Goal: Navigation & Orientation: Find specific page/section

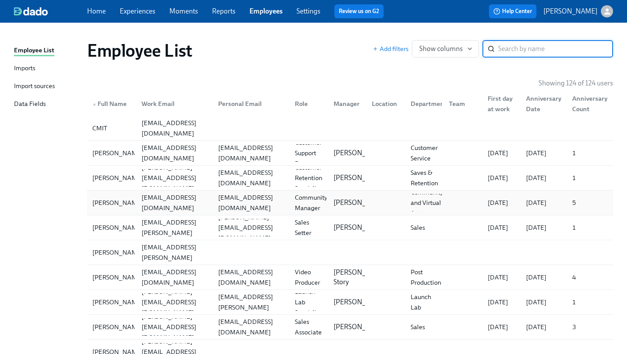
click at [142, 194] on div "[EMAIL_ADDRESS][DOMAIN_NAME]" at bounding box center [173, 202] width 77 height 17
click at [128, 8] on link "Experiences" at bounding box center [138, 11] width 36 height 8
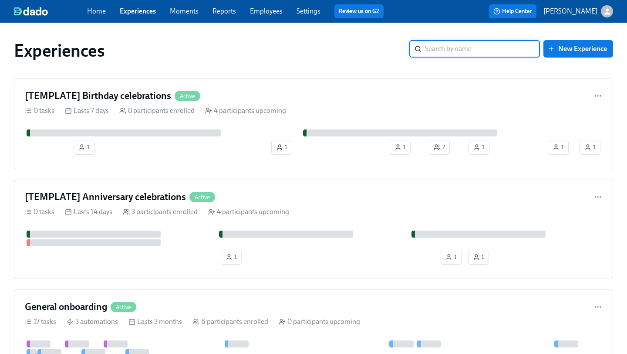
scroll to position [2, 0]
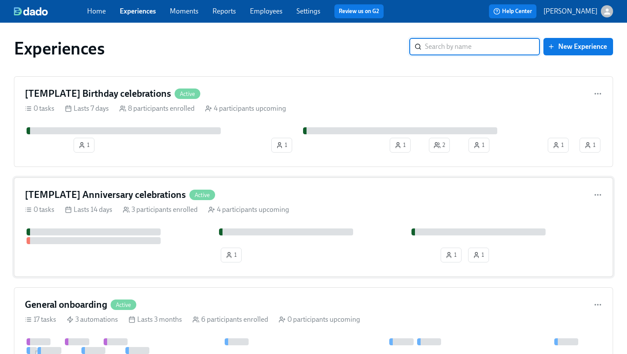
click at [272, 189] on div "[TEMPLATE] Anniversary celebrations Active" at bounding box center [314, 194] width 578 height 13
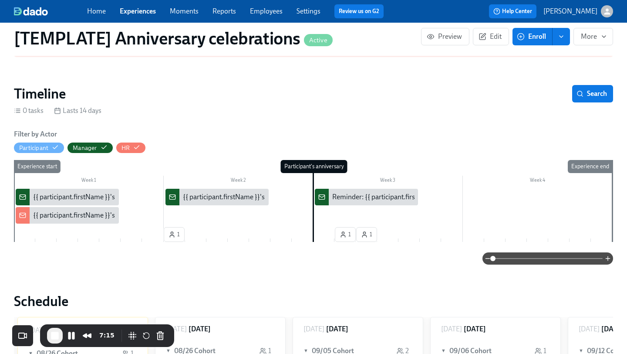
scroll to position [118, 0]
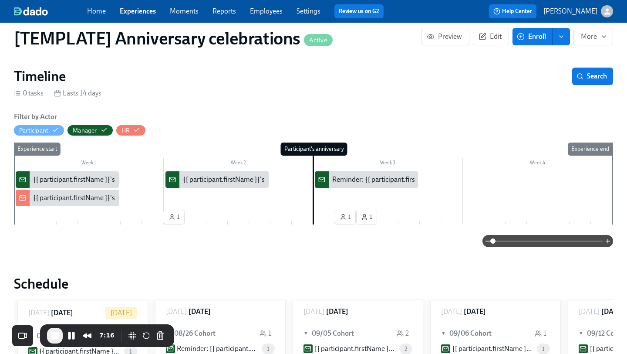
click at [81, 175] on div "{{ participant.firstName }}'s {{ participant.calculatedFields.anniversary.count…" at bounding box center [275, 180] width 484 height 10
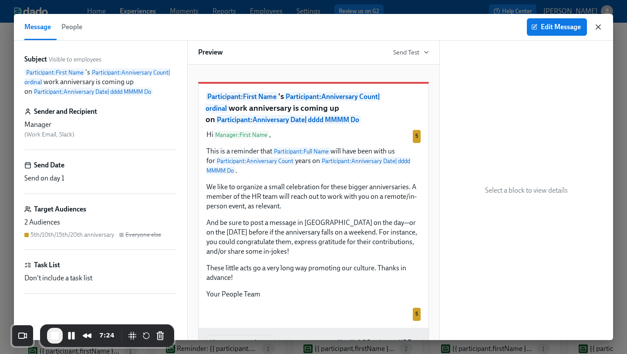
click at [601, 27] on icon "button" at bounding box center [598, 27] width 9 height 9
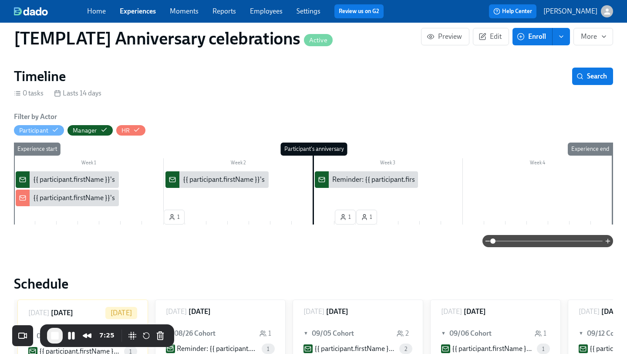
click at [60, 193] on div "{{ participant.firstName }}'s {{ participant.calculatedFields.anniversary.count…" at bounding box center [275, 198] width 484 height 10
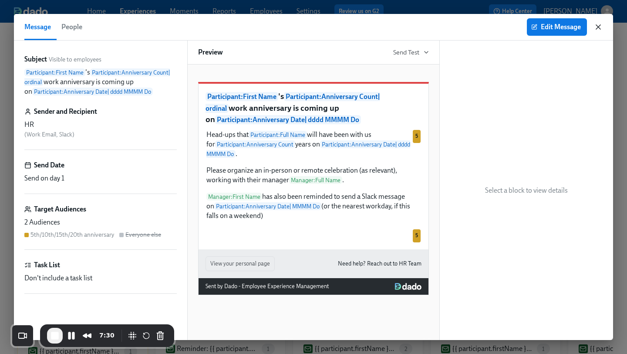
click at [597, 26] on icon "button" at bounding box center [598, 27] width 4 height 4
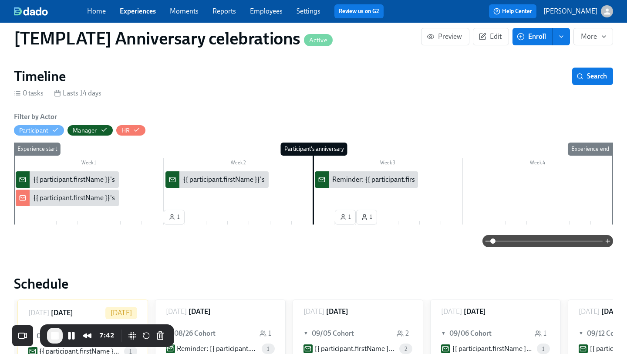
click at [218, 175] on div "{{ participant.firstName }}'s {{ participant.calculatedFields.anniversary.count…" at bounding box center [217, 179] width 103 height 17
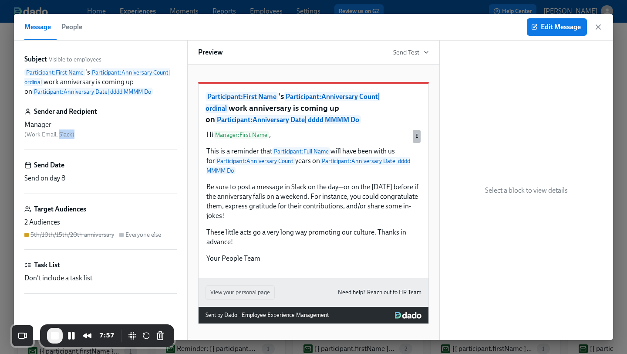
drag, startPoint x: 60, startPoint y: 135, endPoint x: 81, endPoint y: 135, distance: 21.3
click at [81, 135] on div "Manager ( Work Email, Slack )" at bounding box center [100, 129] width 152 height 19
click at [597, 26] on icon "button" at bounding box center [598, 27] width 9 height 9
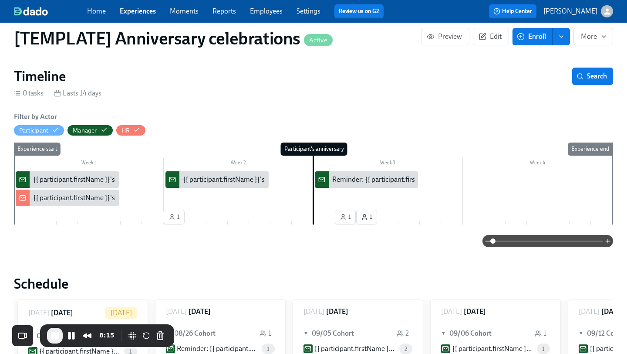
click at [145, 12] on link "Experiences" at bounding box center [138, 11] width 36 height 8
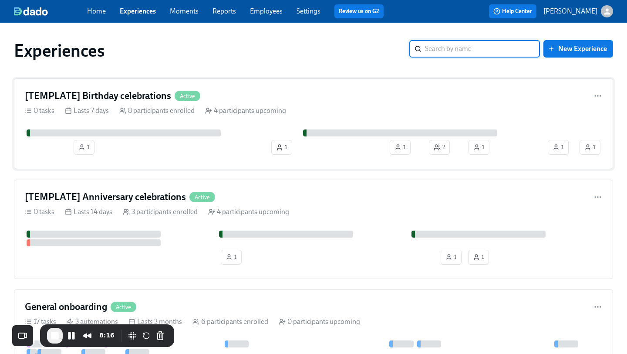
click at [250, 92] on div "[TEMPLATE] Birthday celebrations Active" at bounding box center [314, 95] width 578 height 13
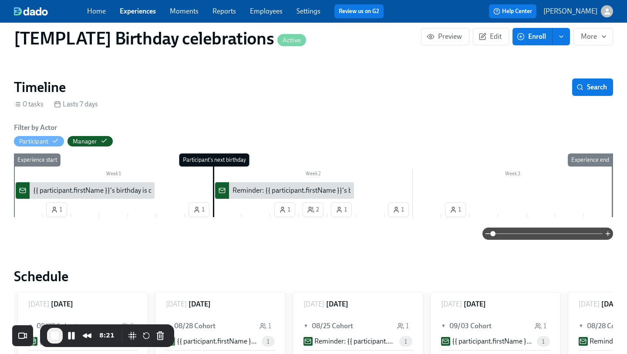
scroll to position [105, 0]
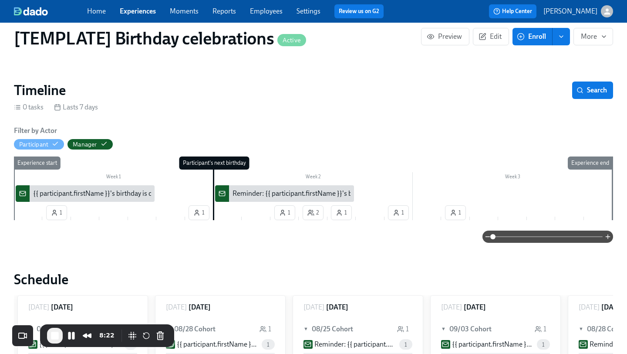
click at [100, 189] on div "{{ participant.firstName }}'s birthday is coming up on {{ [DOMAIN_NAME] | dddd …" at bounding box center [174, 194] width 282 height 10
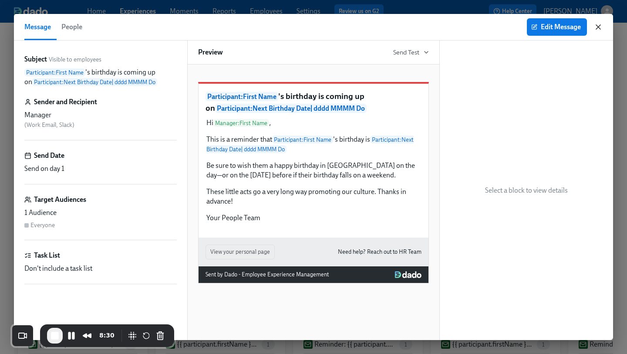
click at [598, 25] on icon "button" at bounding box center [598, 27] width 9 height 9
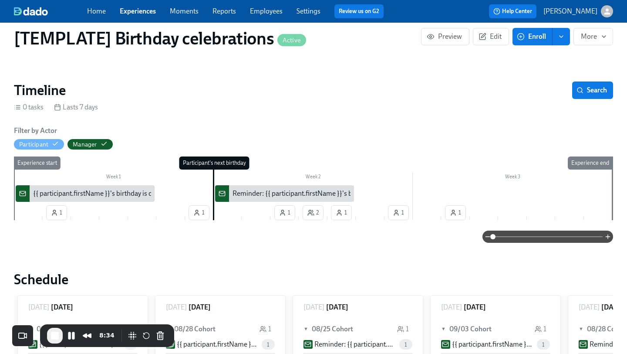
click at [78, 189] on div "{{ participant.firstName }}'s birthday is coming up on {{ [DOMAIN_NAME] | dddd …" at bounding box center [174, 194] width 282 height 10
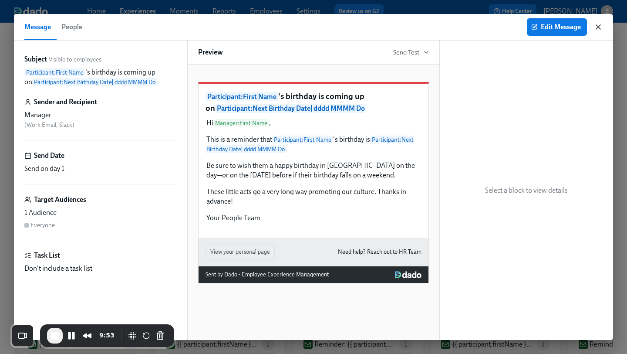
click at [601, 27] on icon "button" at bounding box center [598, 27] width 9 height 9
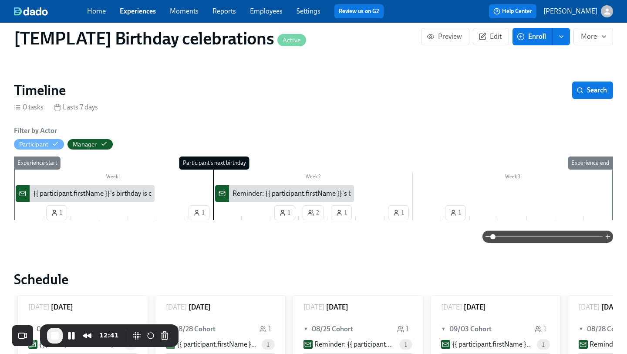
click at [96, 189] on div "{{ participant.firstName }}'s birthday is coming up on {{ [DOMAIN_NAME] | dddd …" at bounding box center [174, 194] width 282 height 10
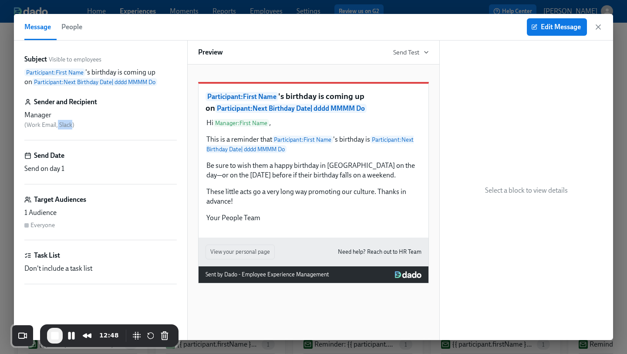
drag, startPoint x: 57, startPoint y: 126, endPoint x: 71, endPoint y: 126, distance: 14.4
click at [71, 126] on span "( Work Email, Slack )" at bounding box center [49, 124] width 50 height 7
click at [89, 128] on div "Manager ( Work Email, Slack )" at bounding box center [100, 119] width 152 height 19
click at [59, 330] on span "End Recording" at bounding box center [55, 335] width 10 height 10
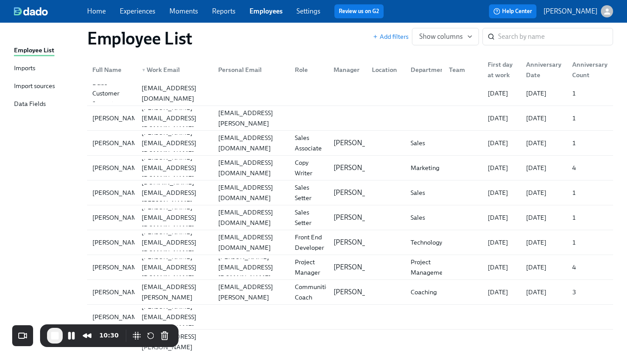
scroll to position [1191, 0]
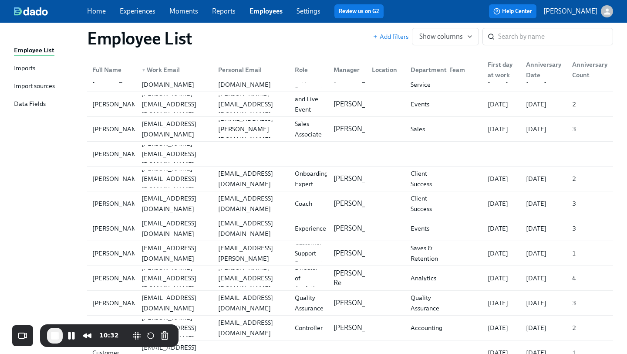
click at [430, 72] on div "Department" at bounding box center [428, 69] width 43 height 10
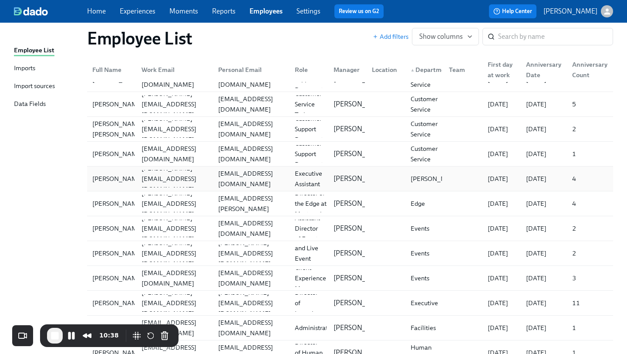
click at [396, 178] on div at bounding box center [384, 178] width 39 height 17
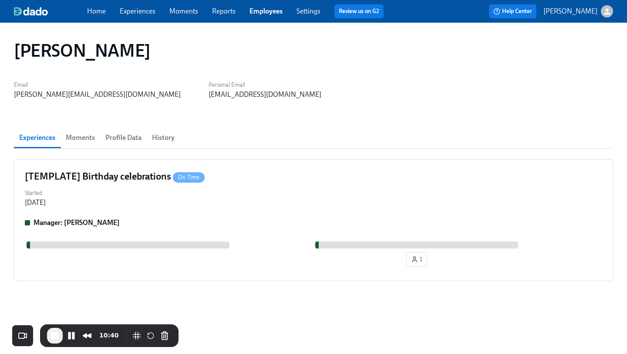
click at [117, 137] on span "Profile Data" at bounding box center [123, 138] width 36 height 12
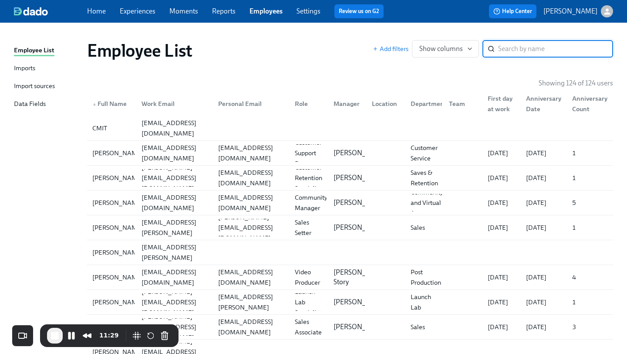
click at [34, 102] on div "Data Fields" at bounding box center [30, 104] width 32 height 11
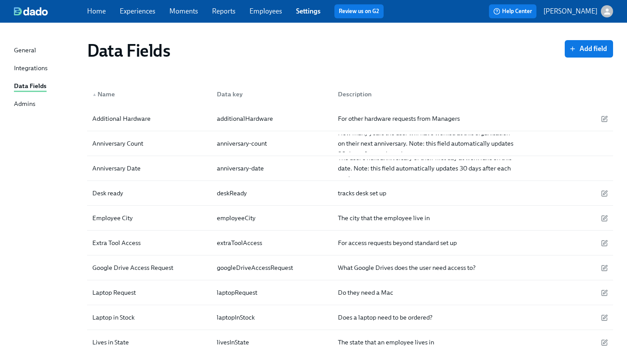
click at [606, 10] on icon "button" at bounding box center [607, 11] width 6 height 6
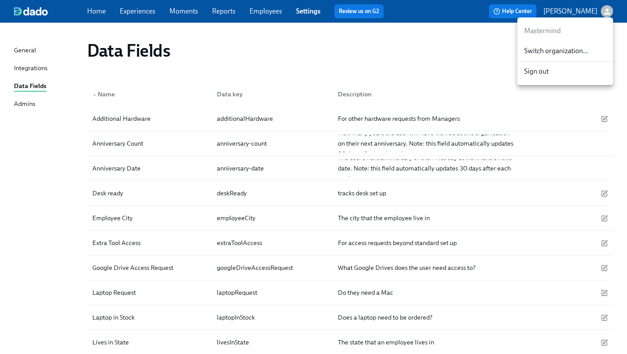
click at [573, 53] on span "Switch organization..." at bounding box center [565, 51] width 82 height 10
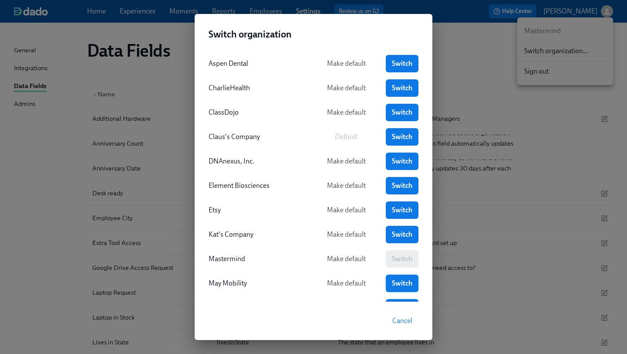
click at [398, 283] on span "Switch" at bounding box center [402, 283] width 20 height 9
